Goal: Communication & Community: Ask a question

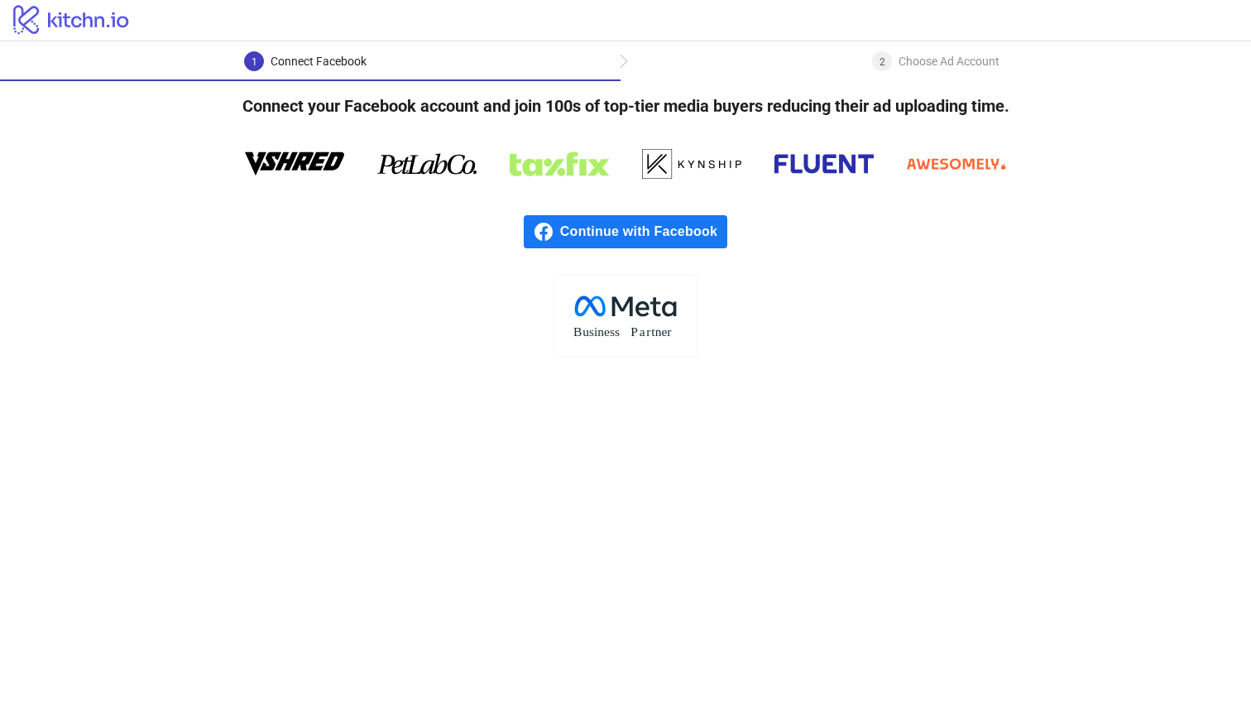
click at [681, 234] on span "Continue with Facebook" at bounding box center [643, 231] width 167 height 33
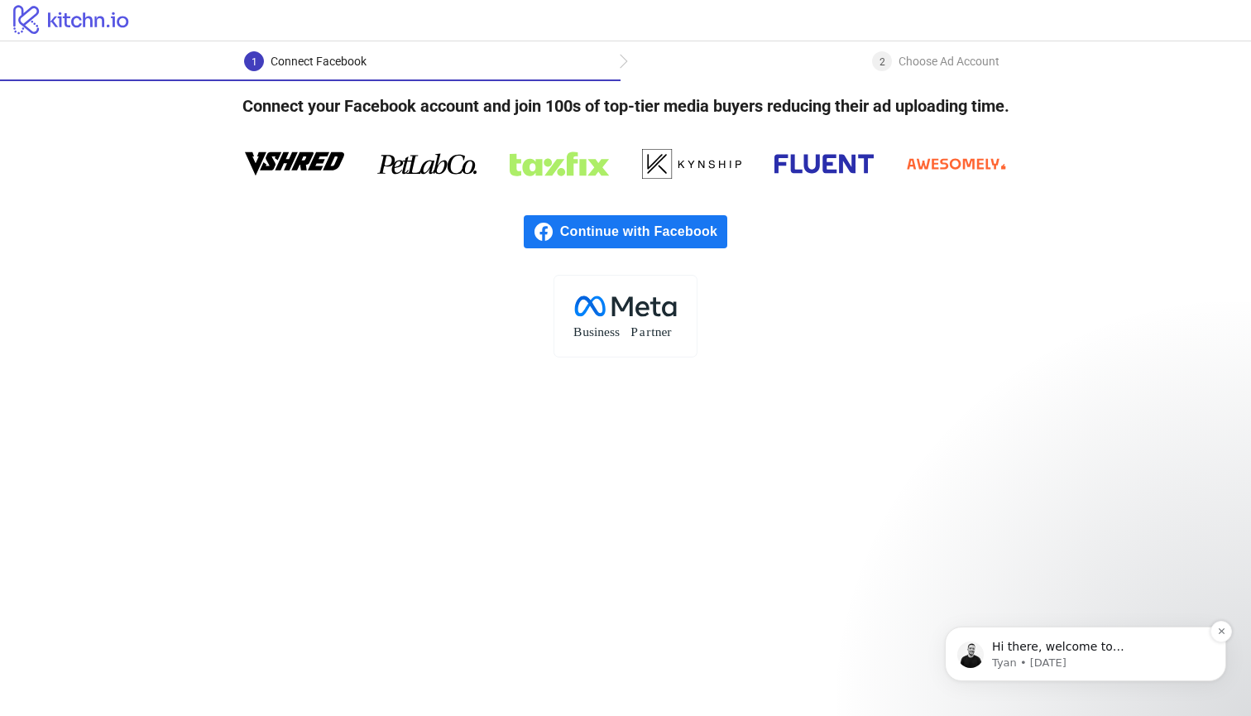
click at [1108, 654] on p "Hi there, welcome to [DOMAIN_NAME]. I'll reach out via e-mail separately, but j…" at bounding box center [1098, 647] width 213 height 17
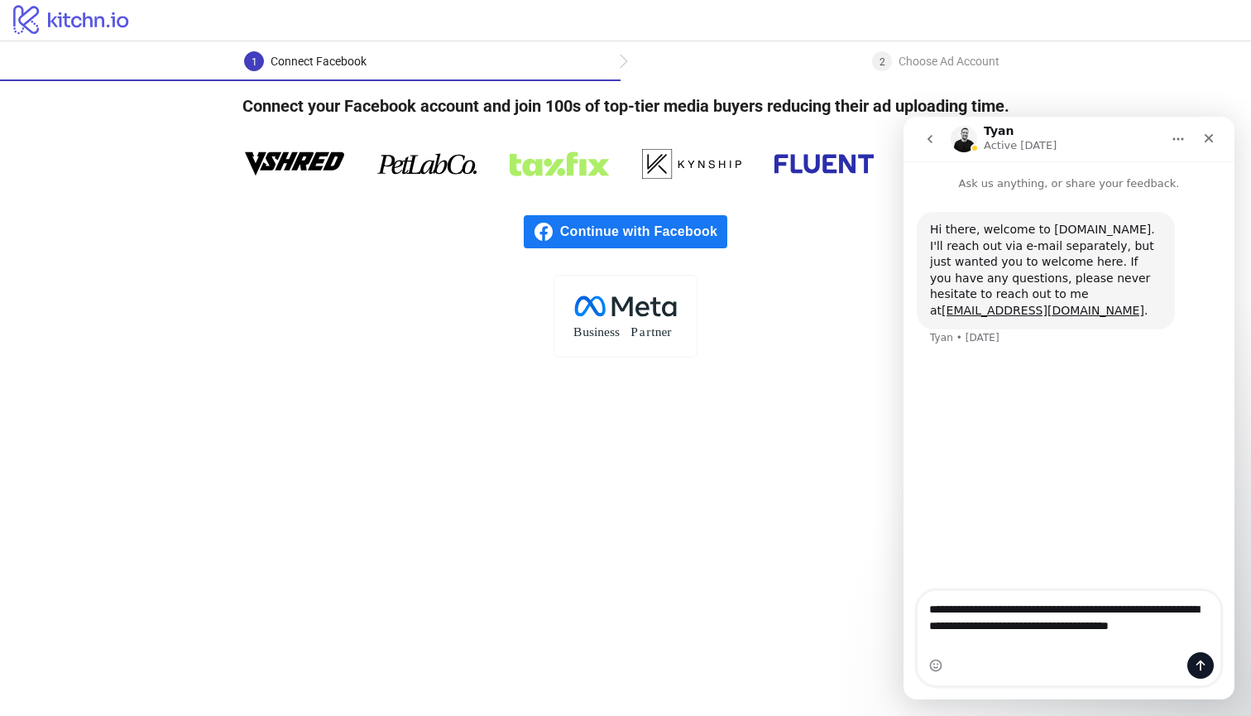
type textarea "**********"
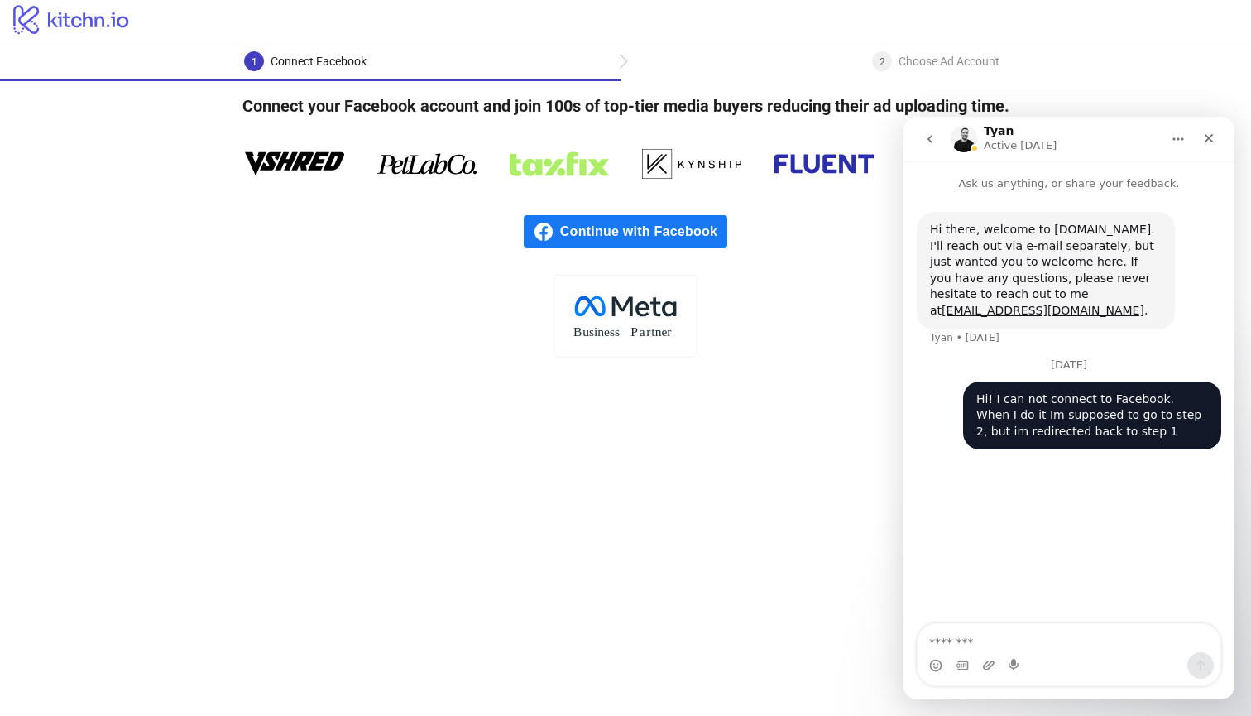
click at [926, 141] on icon "go back" at bounding box center [929, 138] width 13 height 13
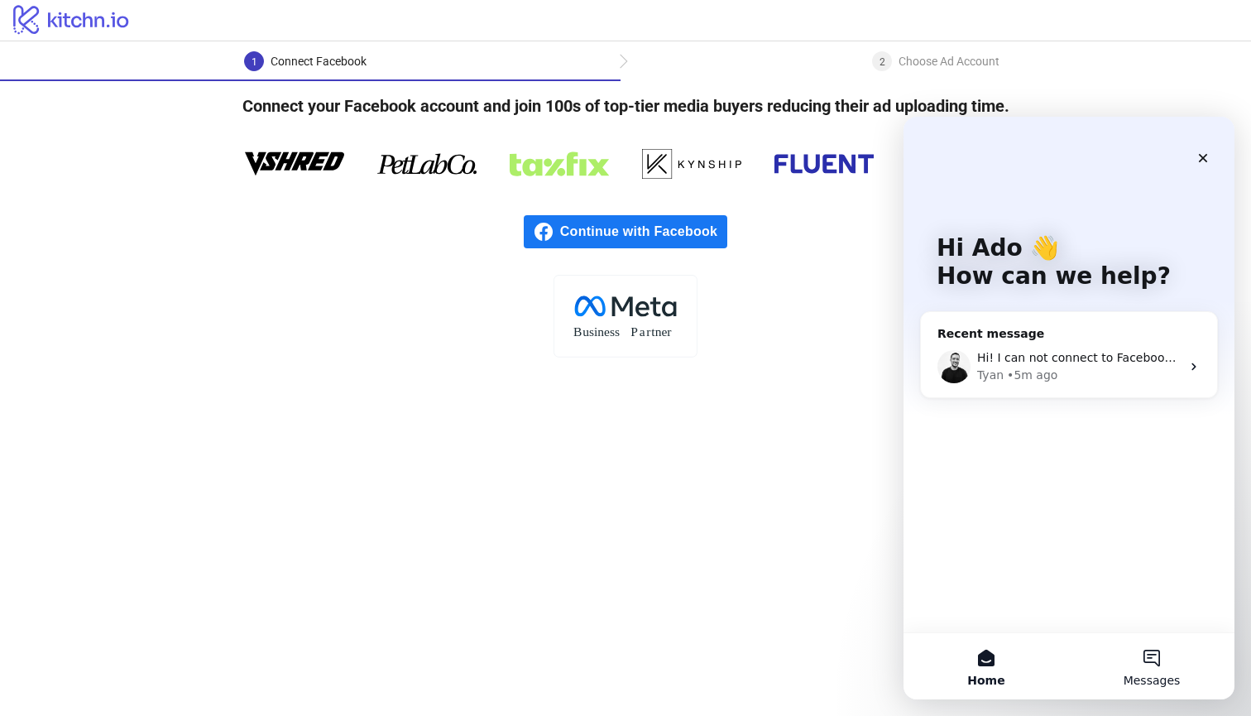
click at [1128, 671] on button "Messages" at bounding box center [1151, 666] width 165 height 66
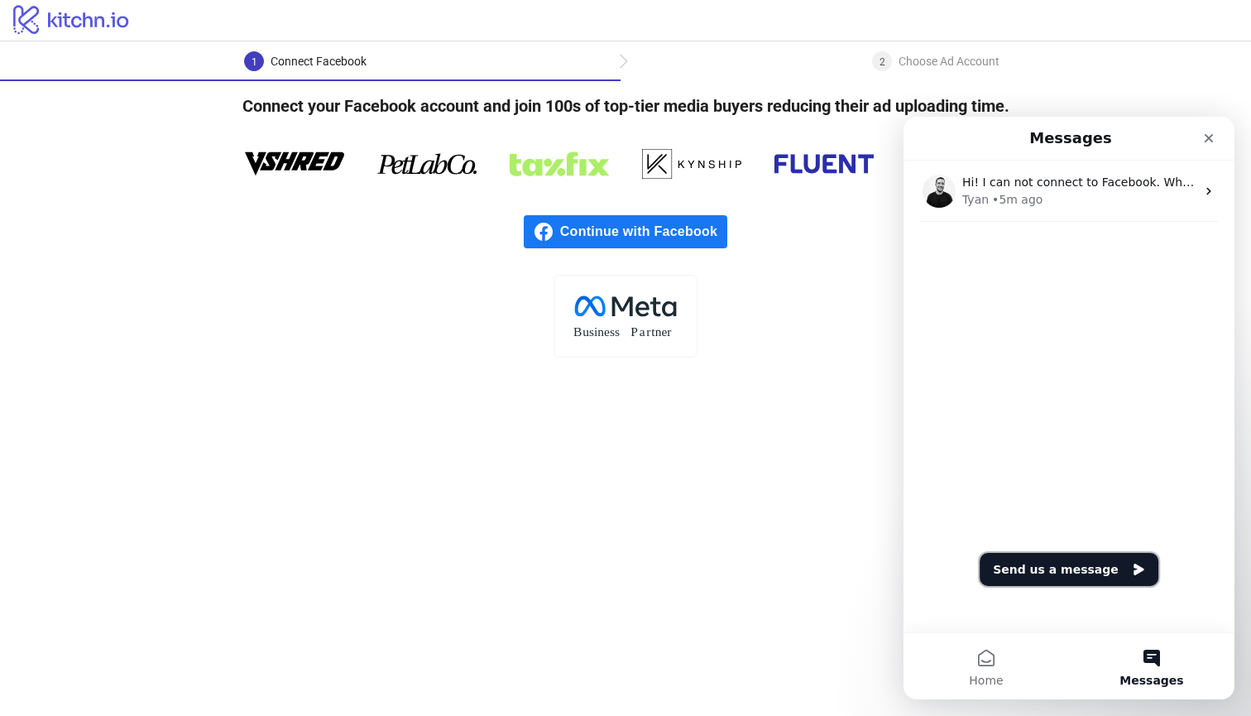
click at [1092, 570] on button "Send us a message" at bounding box center [1068, 569] width 179 height 33
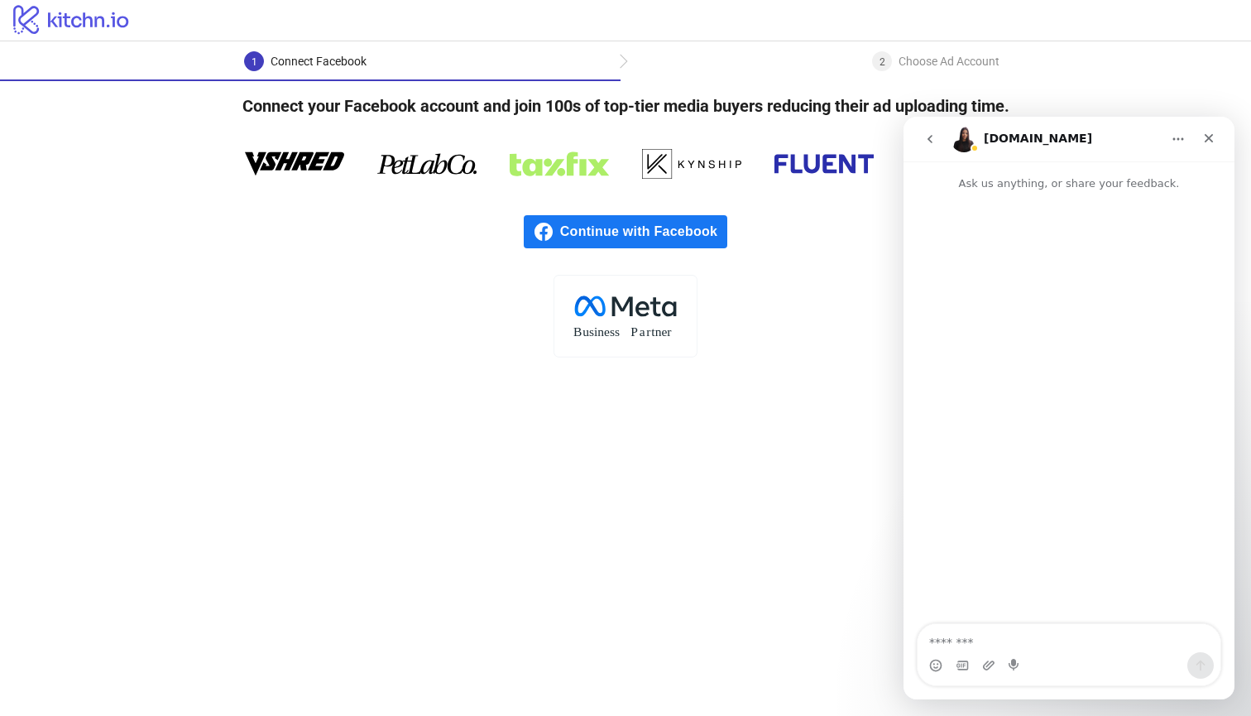
click at [932, 134] on icon "go back" at bounding box center [929, 138] width 13 height 13
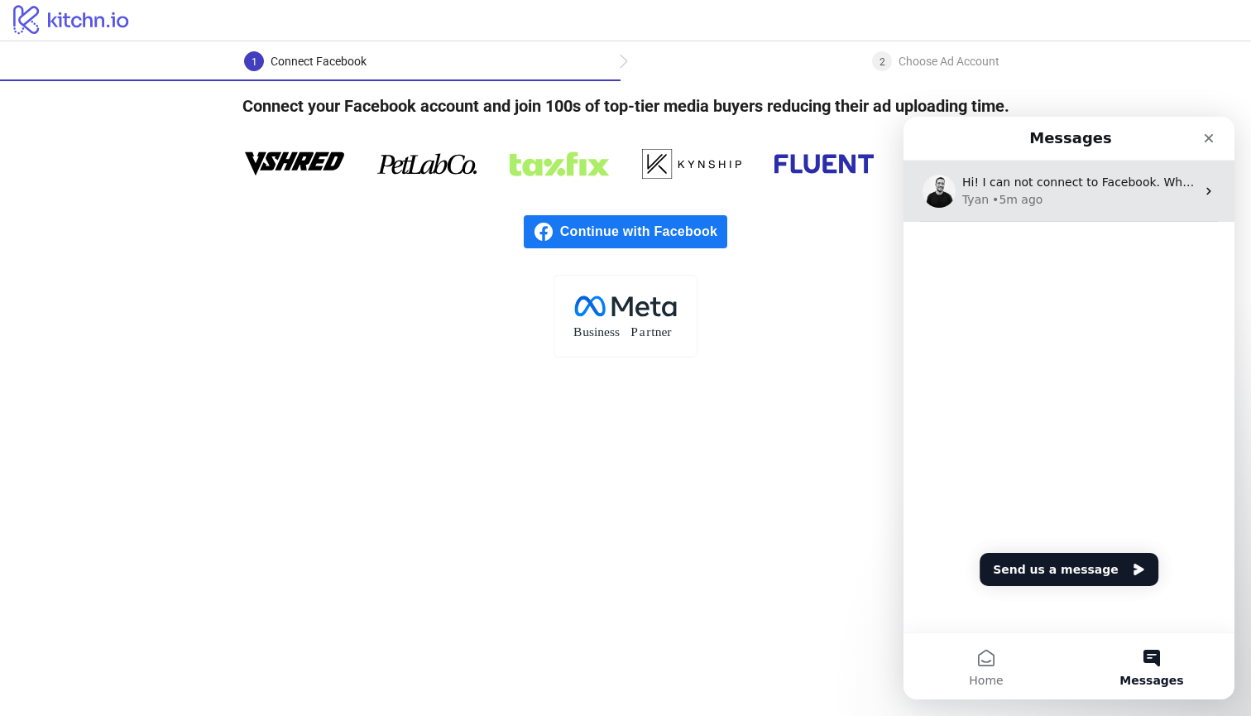
click at [1116, 206] on div "Tyan • 5m ago" at bounding box center [1078, 199] width 233 height 17
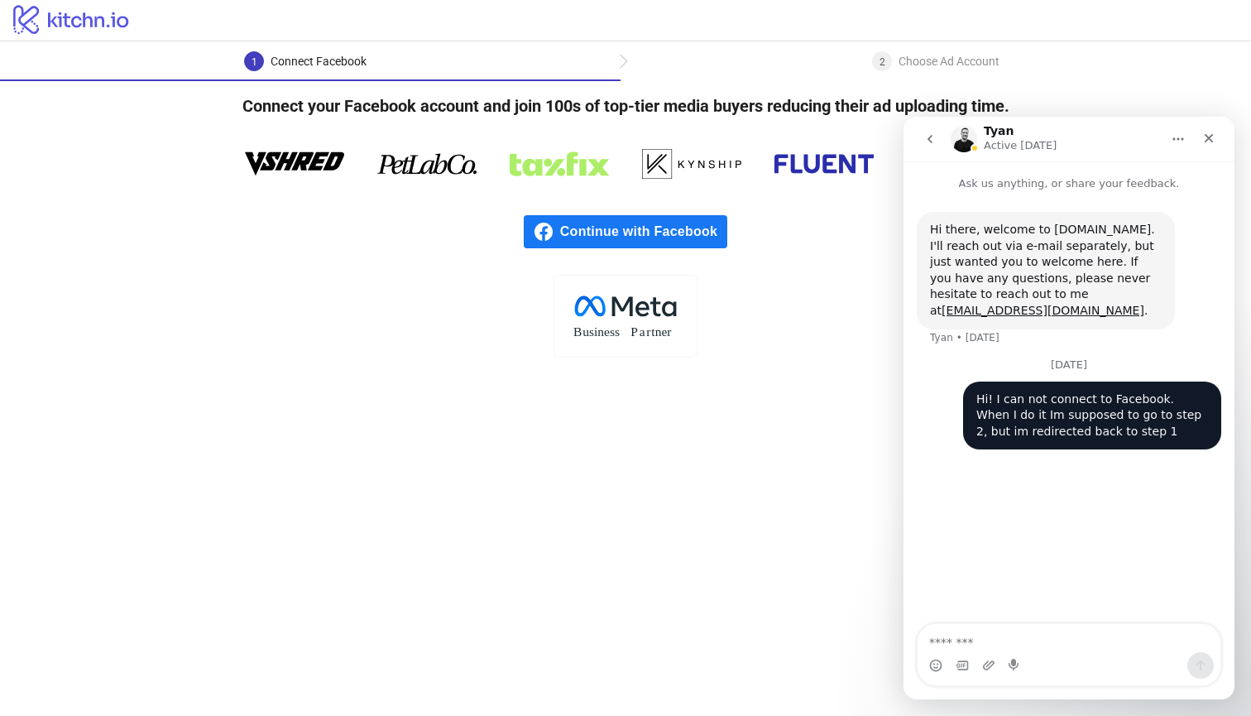
click at [1171, 143] on icon "Home" at bounding box center [1177, 138] width 13 height 13
click at [1121, 146] on div "Tyan Active 3d ago" at bounding box center [1055, 139] width 210 height 29
click at [1212, 145] on div "Close" at bounding box center [1209, 138] width 30 height 30
